Goal: Information Seeking & Learning: Learn about a topic

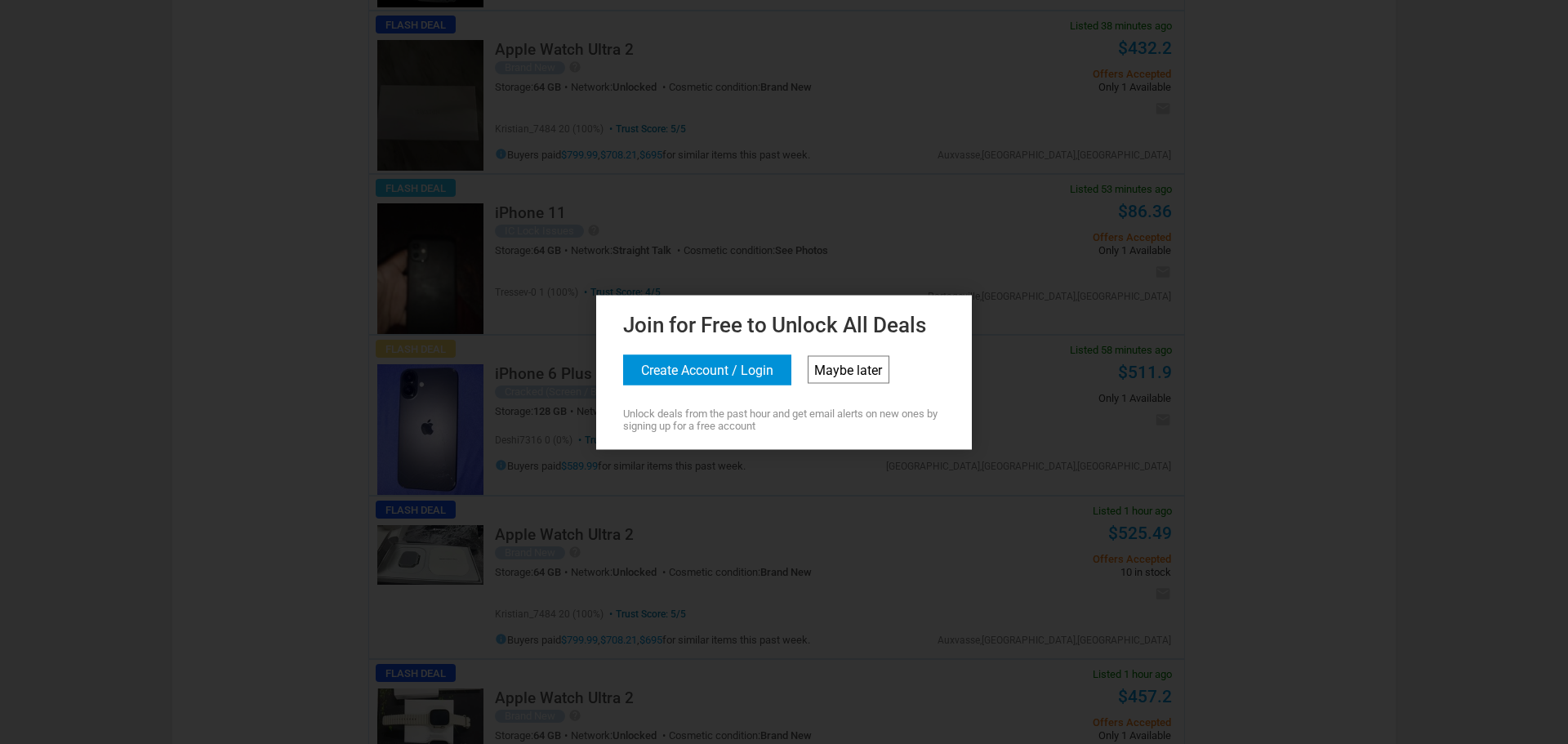
click at [831, 382] on link "Maybe later" at bounding box center [848, 369] width 82 height 28
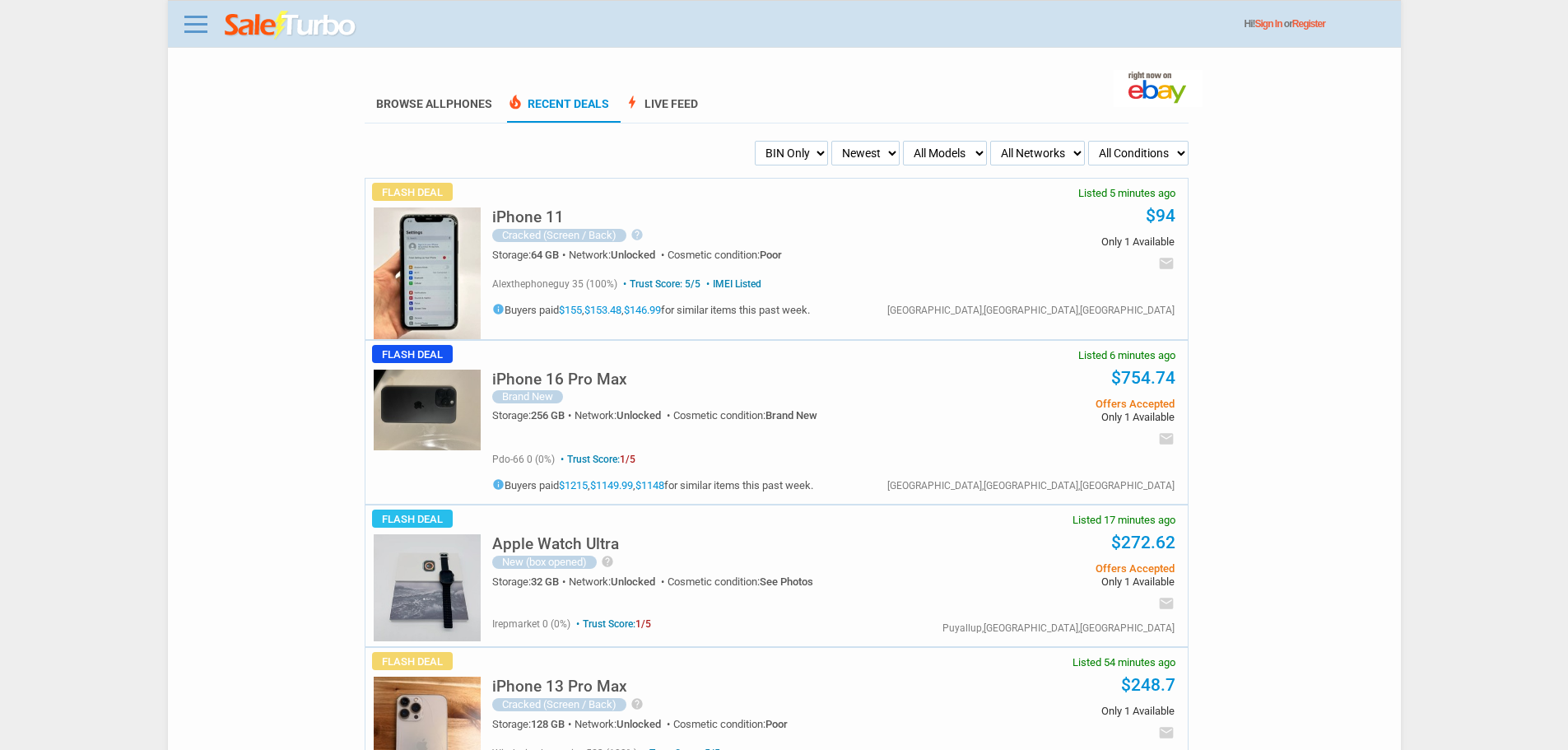
click at [402, 406] on img at bounding box center [427, 409] width 107 height 80
click at [432, 437] on img at bounding box center [427, 409] width 107 height 80
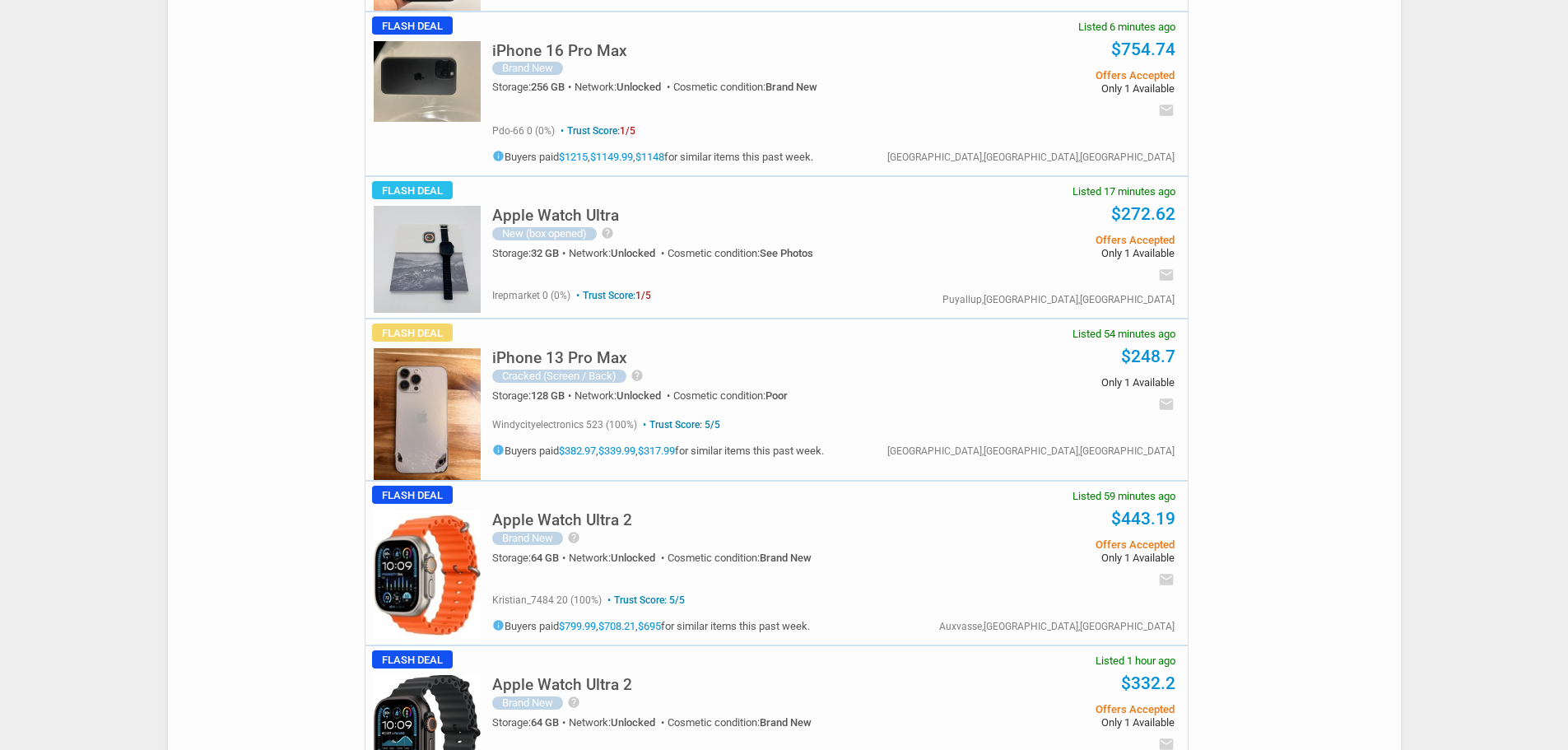
scroll to position [329, 0]
click at [470, 393] on img at bounding box center [427, 413] width 107 height 132
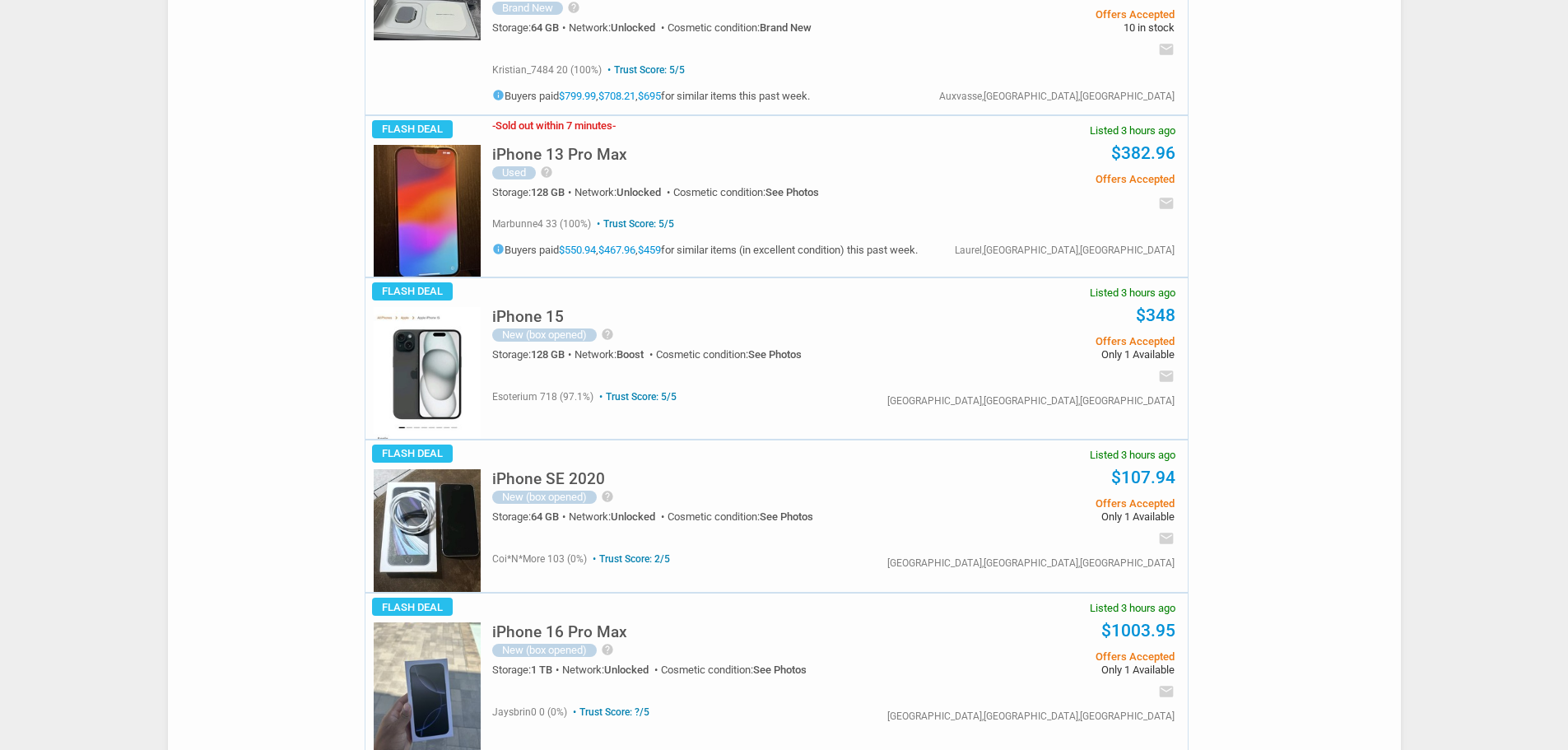
scroll to position [2634, 0]
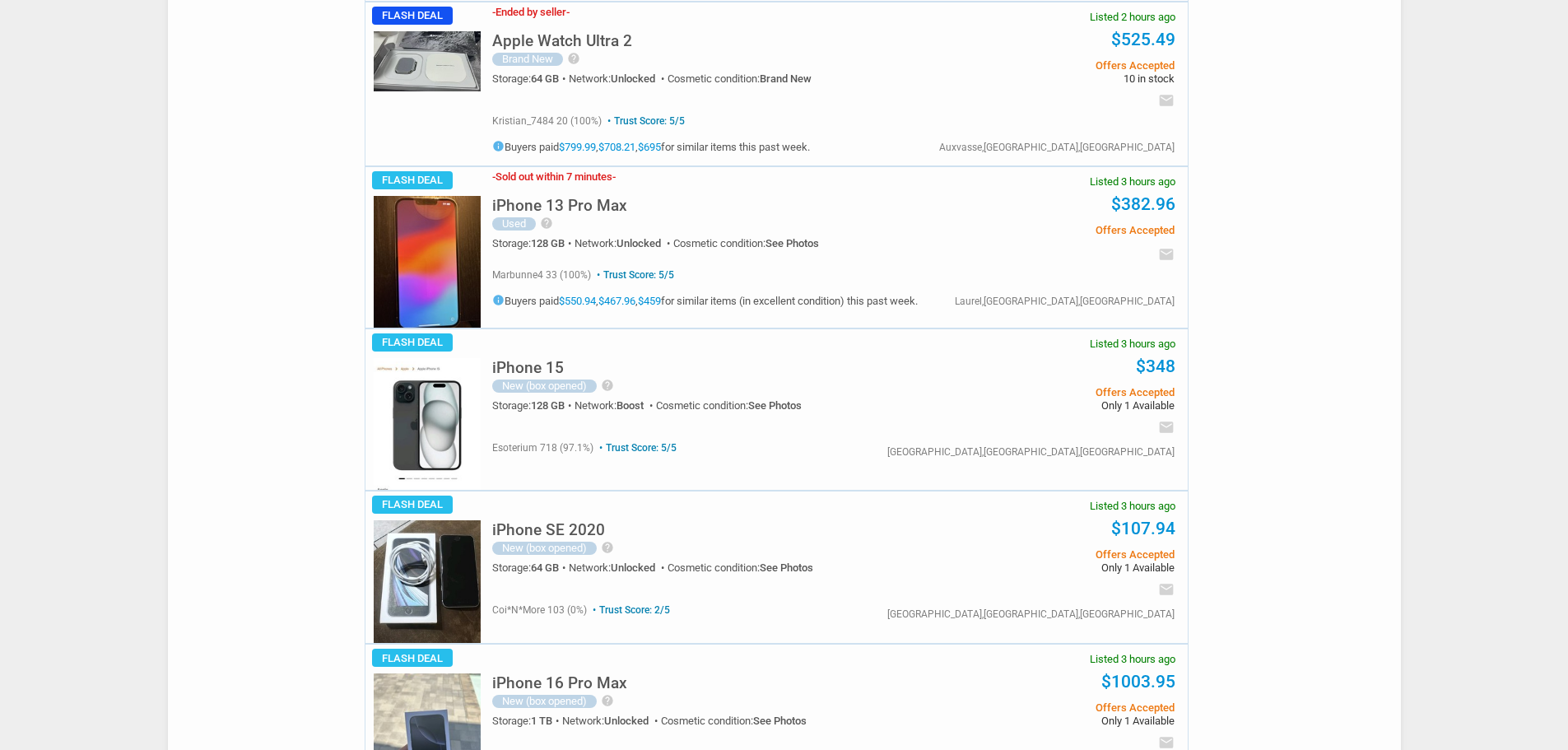
click at [437, 252] on img at bounding box center [427, 261] width 107 height 132
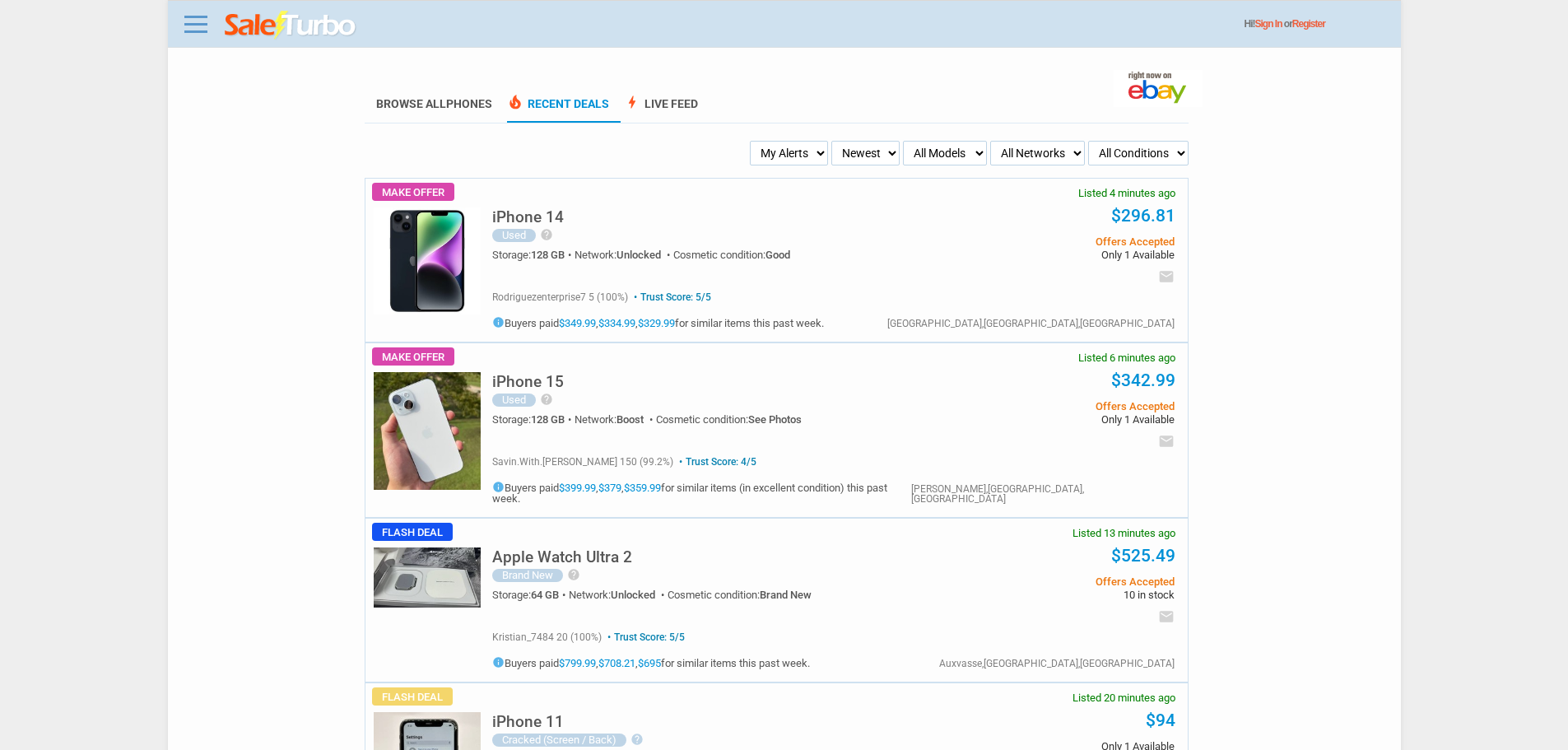
click at [775, 151] on select "My Alerts All Deals BIN Only w/ Offers Only" at bounding box center [788, 153] width 78 height 25
select select "flash_bin"
click at [754, 141] on select "My Alerts All Deals BIN Only w/ Offers Only" at bounding box center [788, 153] width 78 height 25
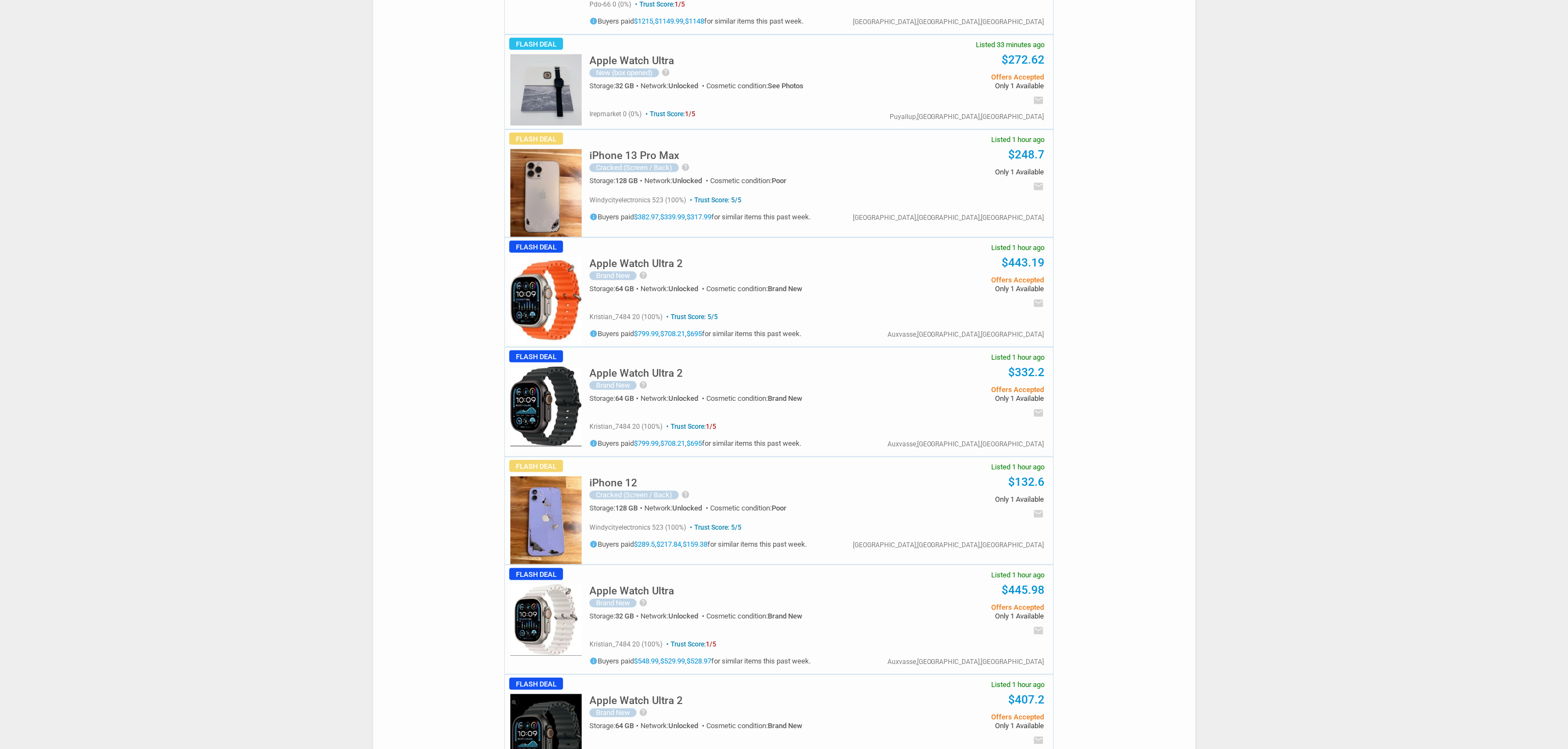
scroll to position [630, 0]
